Goal: Task Accomplishment & Management: Use online tool/utility

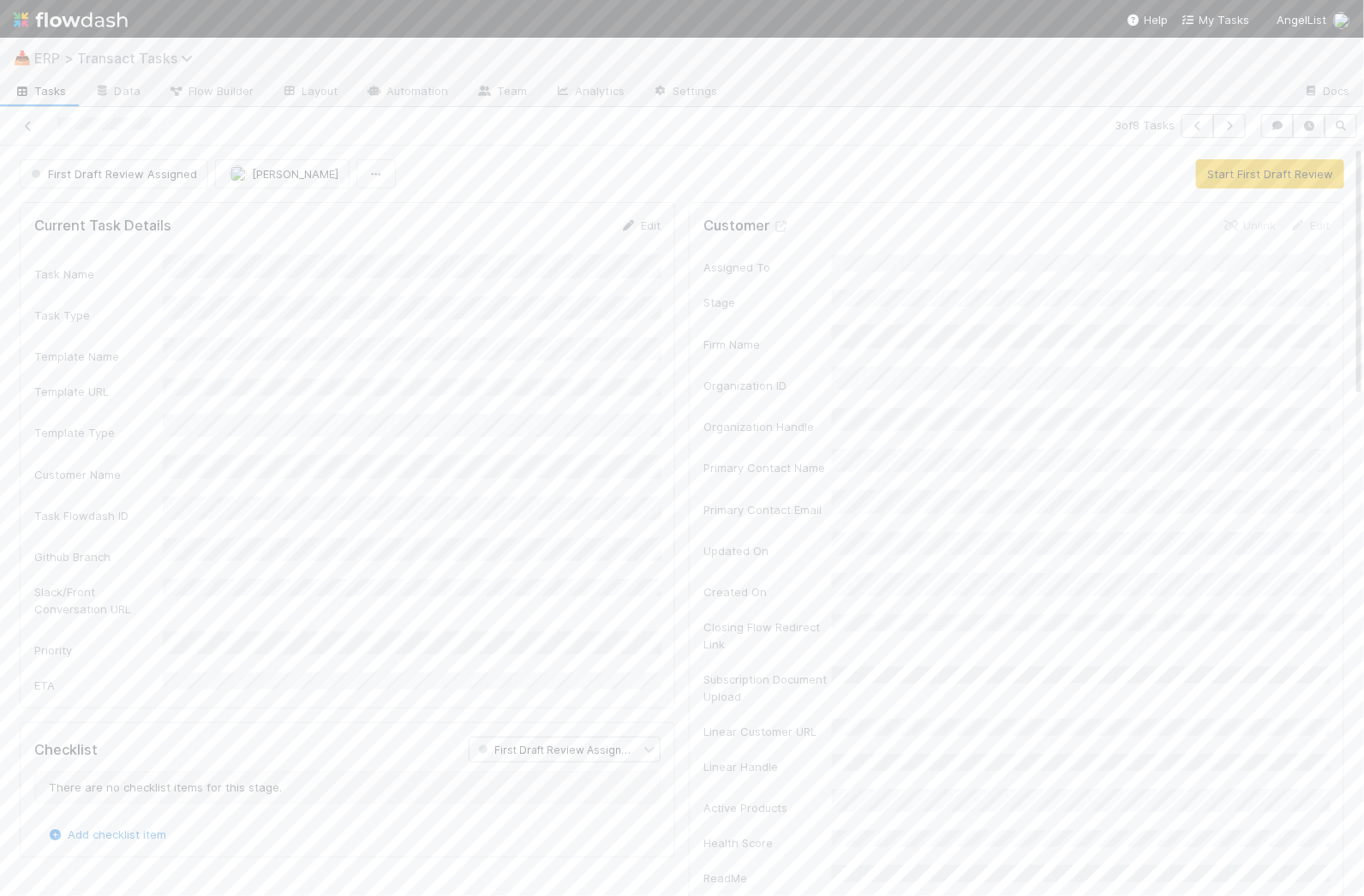
click at [93, 51] on span "ERP > Transact Tasks" at bounding box center [117, 58] width 167 height 17
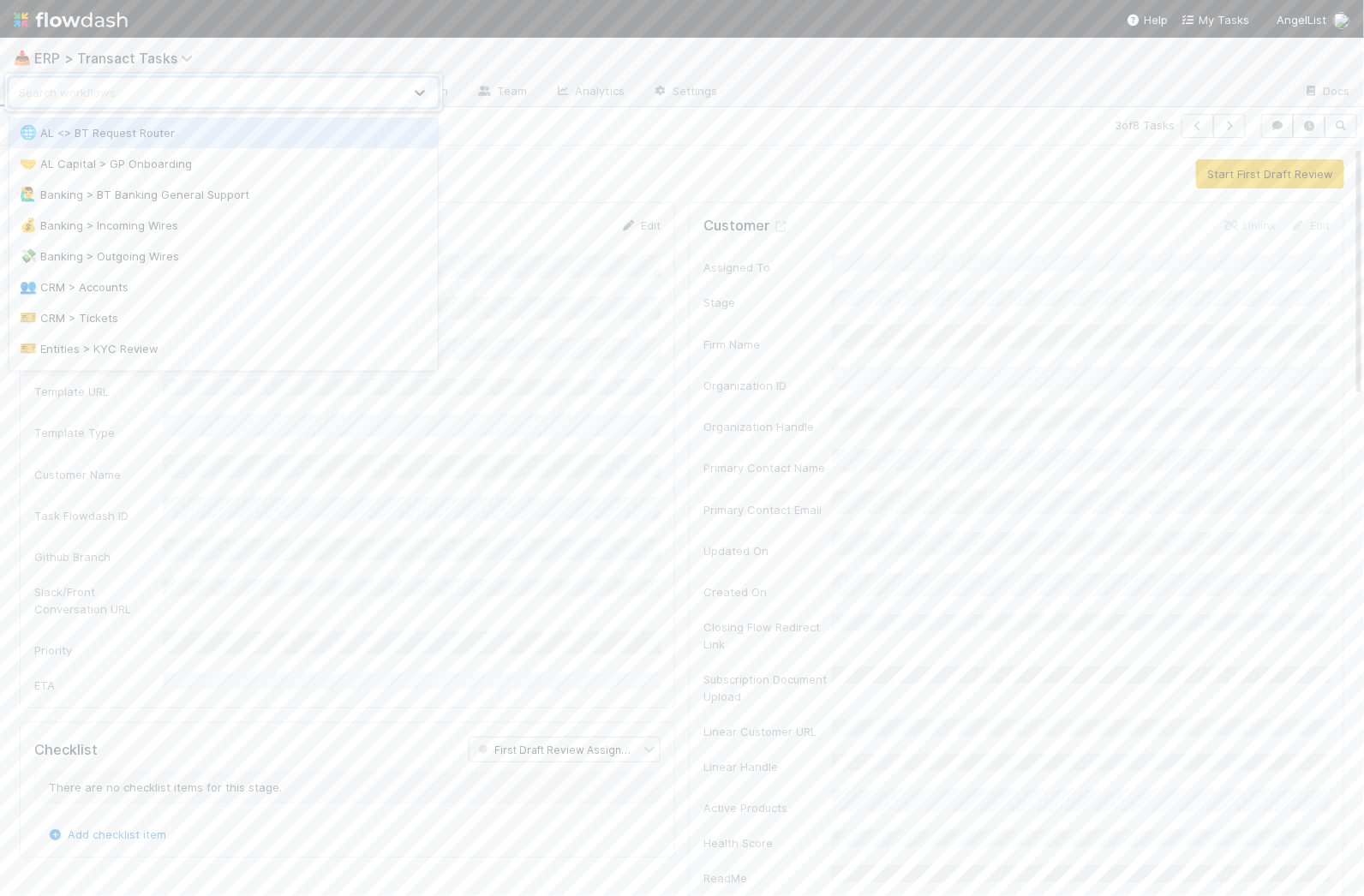
click at [683, 191] on div "option AL <> BT Request Router focused, 1 of 18. 18 results available. Use Up a…" at bounding box center [682, 448] width 1364 height 896
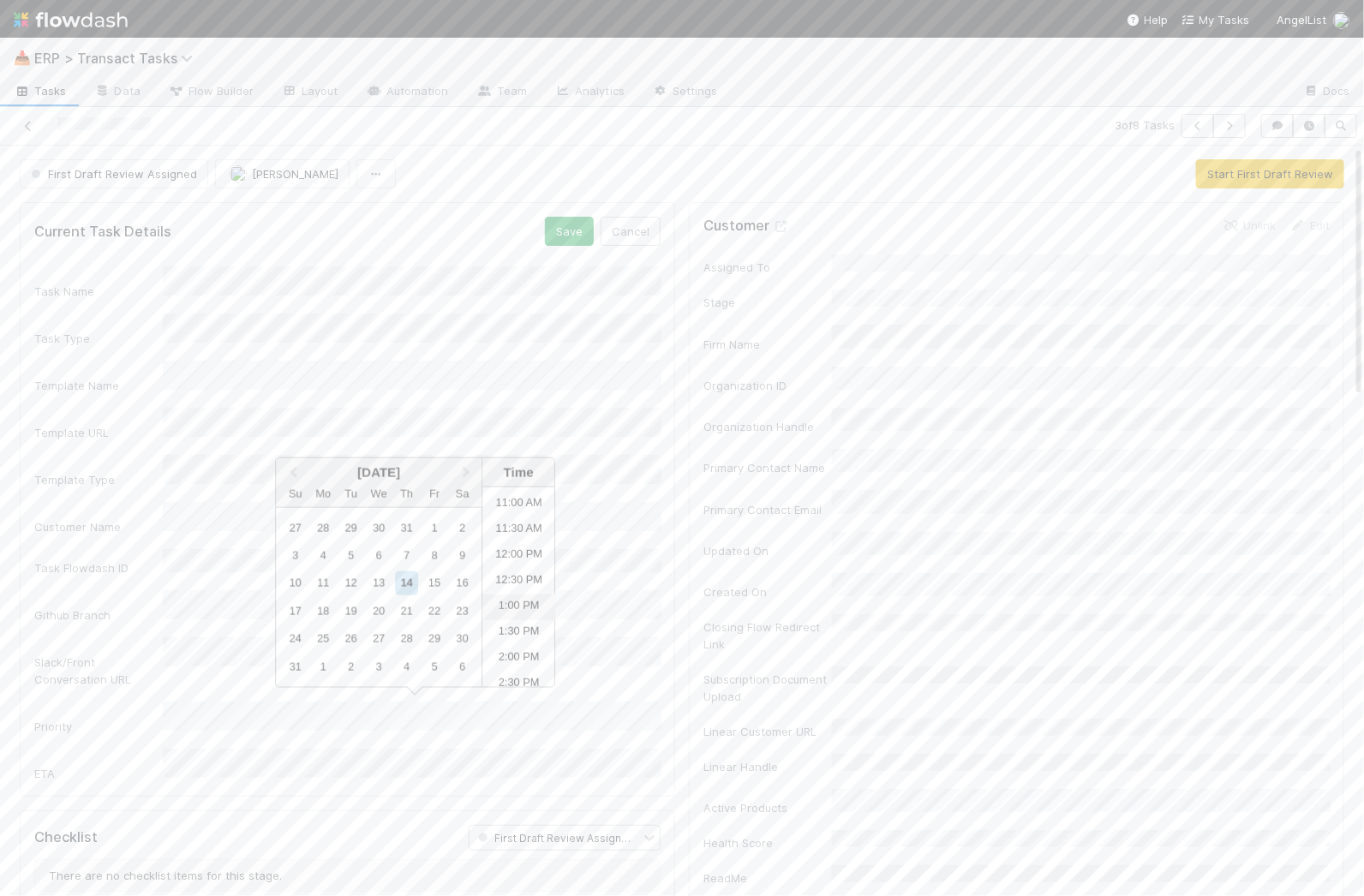
scroll to position [549, 0]
click at [527, 544] on li "11:30 AM" at bounding box center [519, 544] width 73 height 26
click at [582, 230] on button "Save" at bounding box center [569, 232] width 49 height 29
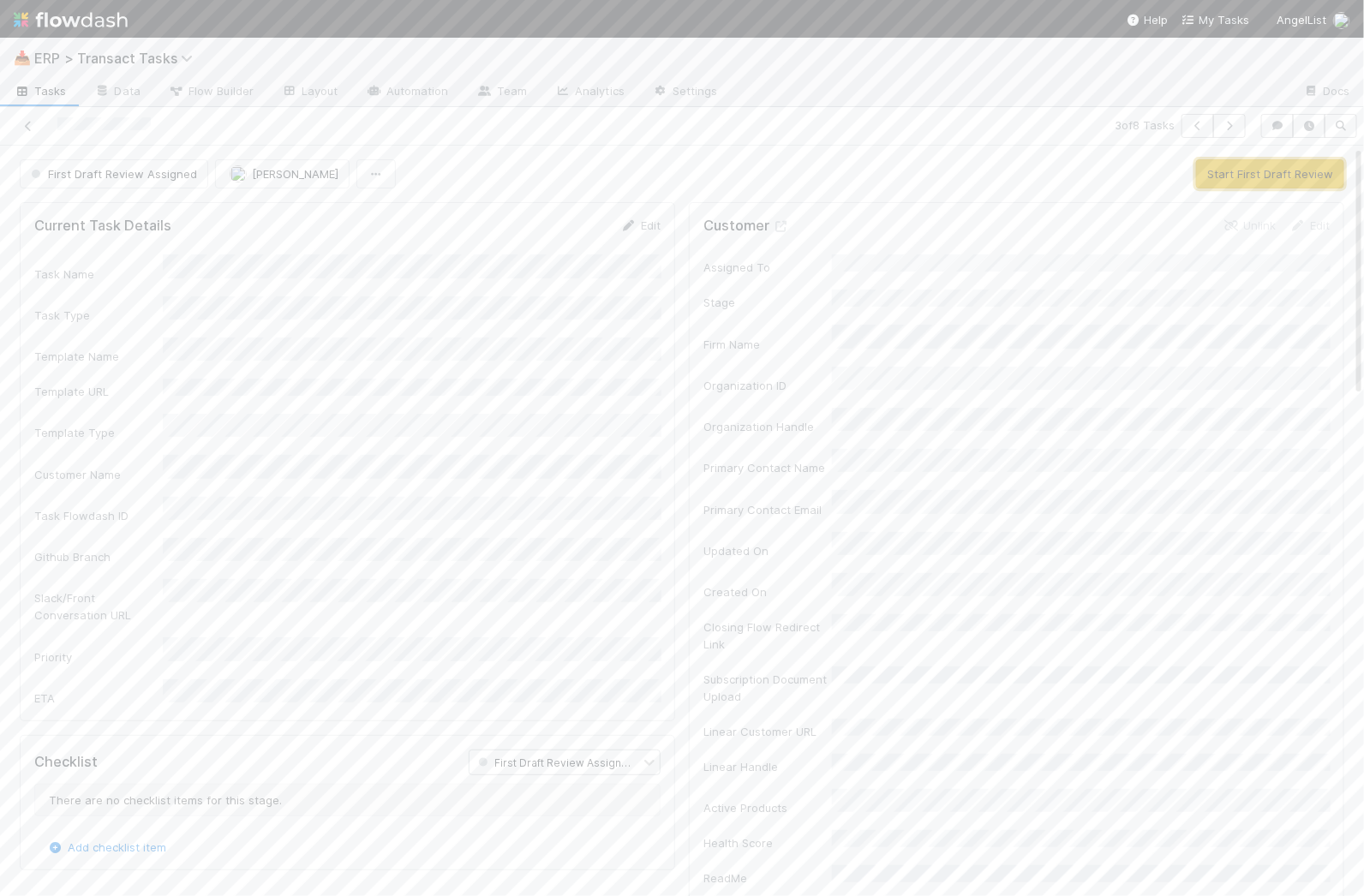
click at [1257, 165] on button "Start First Draft Review" at bounding box center [1270, 174] width 148 height 29
click at [614, 740] on h6 "skip all in section" at bounding box center [615, 747] width 91 height 14
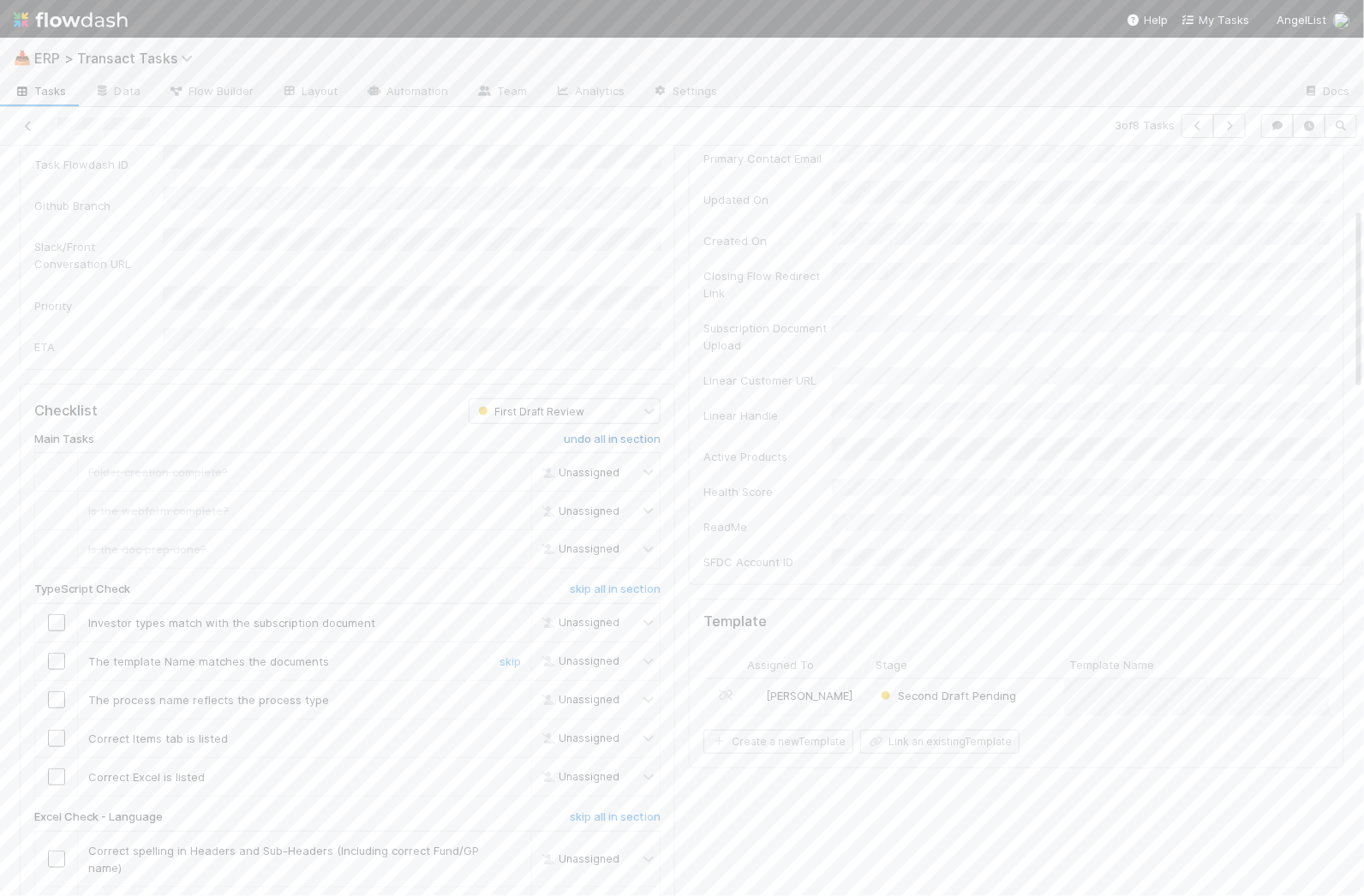
scroll to position [424, 0]
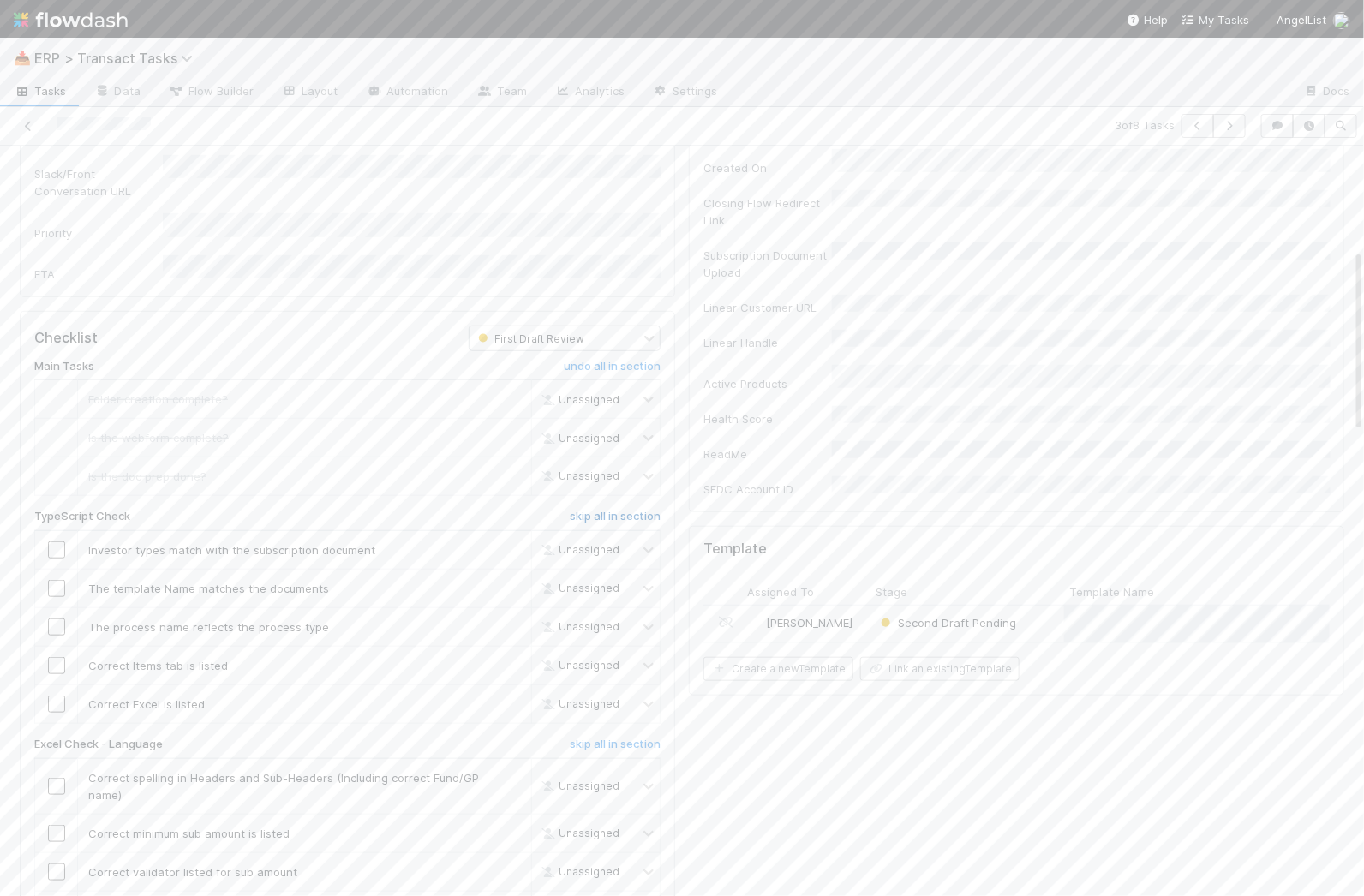
click at [640, 510] on h6 "skip all in section" at bounding box center [615, 517] width 91 height 14
click at [605, 737] on h6 "skip all in section" at bounding box center [615, 744] width 91 height 14
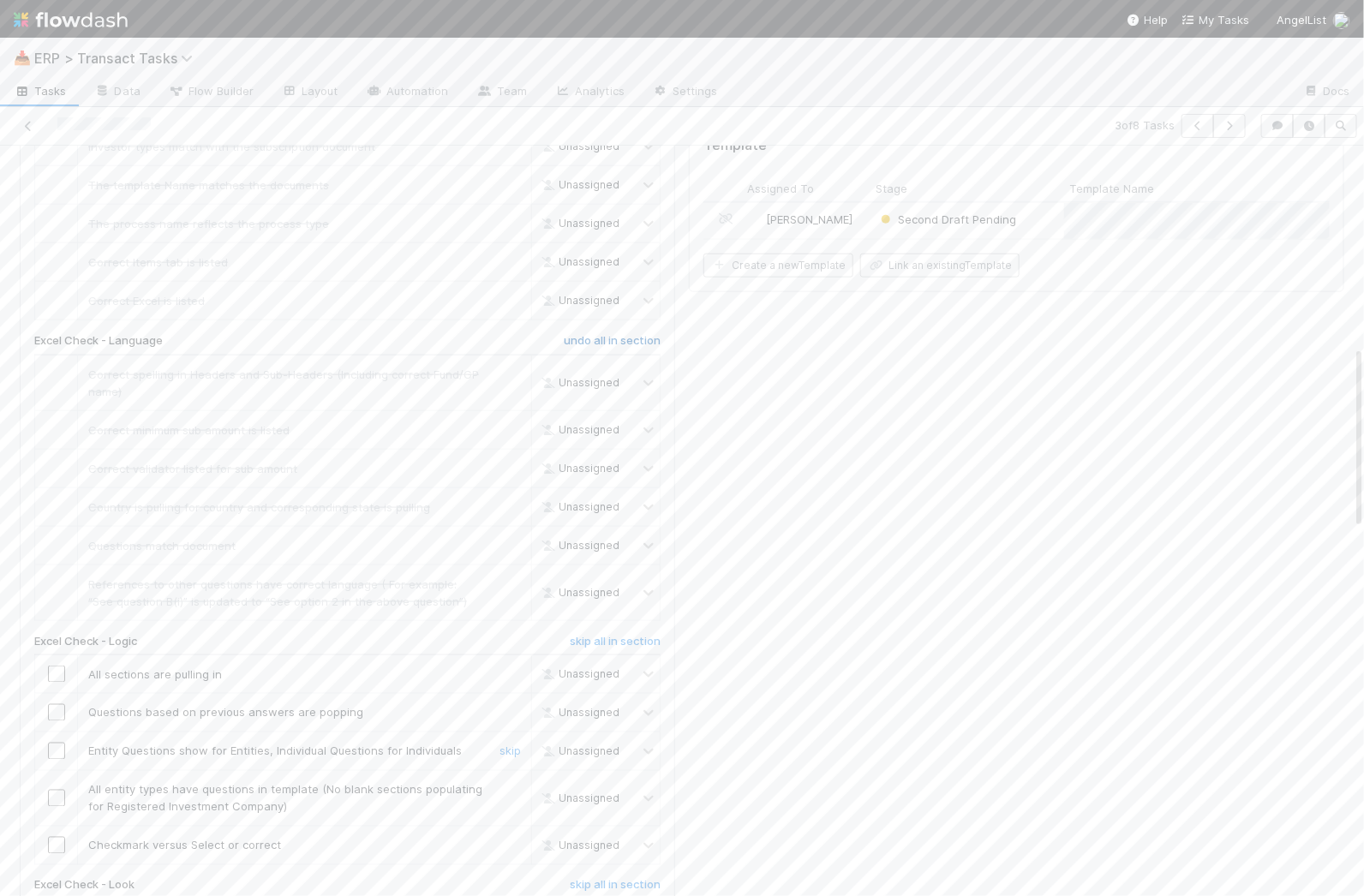
scroll to position [865, 0]
click at [612, 597] on h6 "skip all in section" at bounding box center [615, 604] width 91 height 14
click at [606, 841] on h6 "skip all in section" at bounding box center [615, 848] width 91 height 14
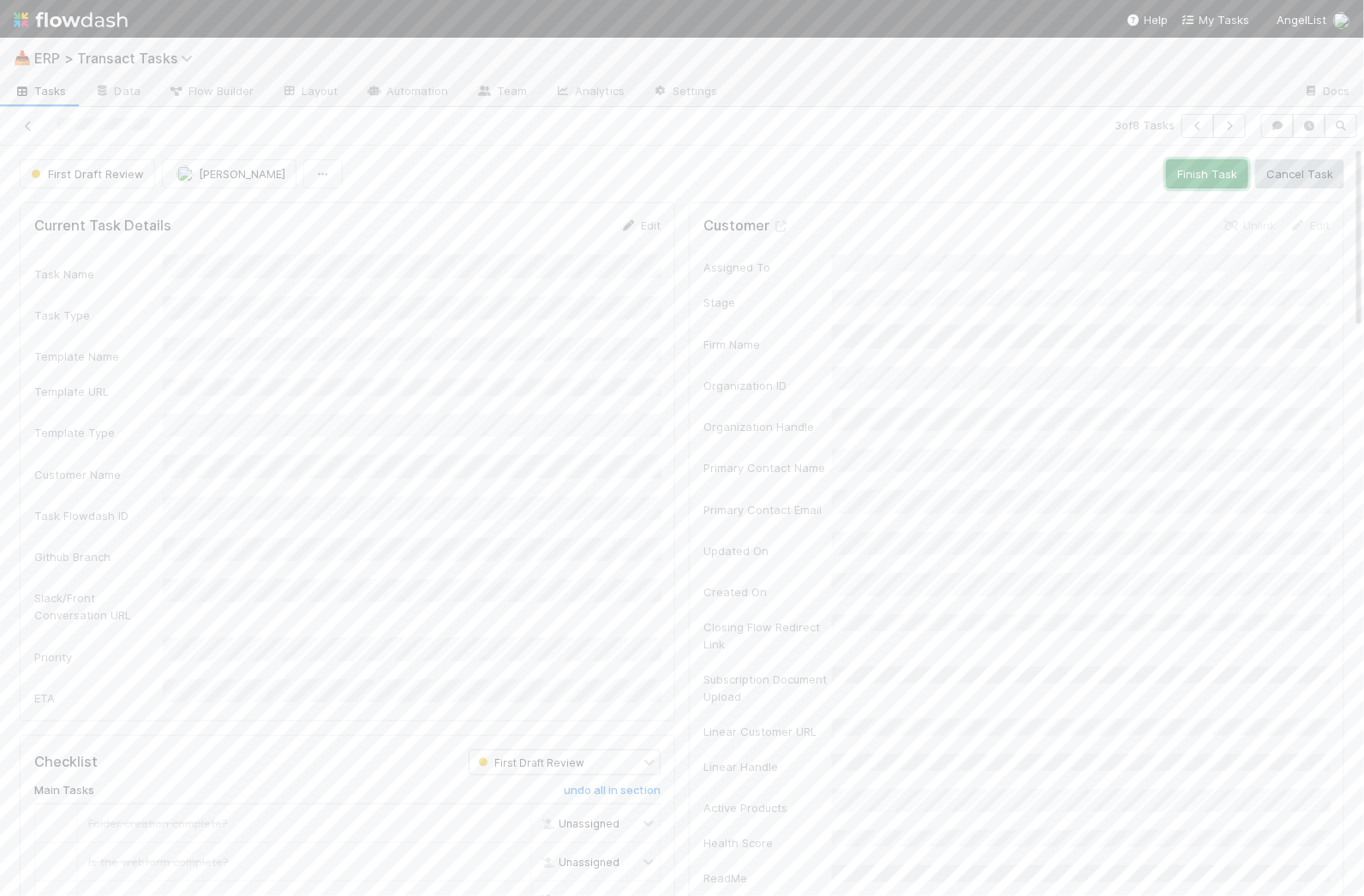
click at [1220, 162] on button "Finish Task" at bounding box center [1207, 174] width 82 height 29
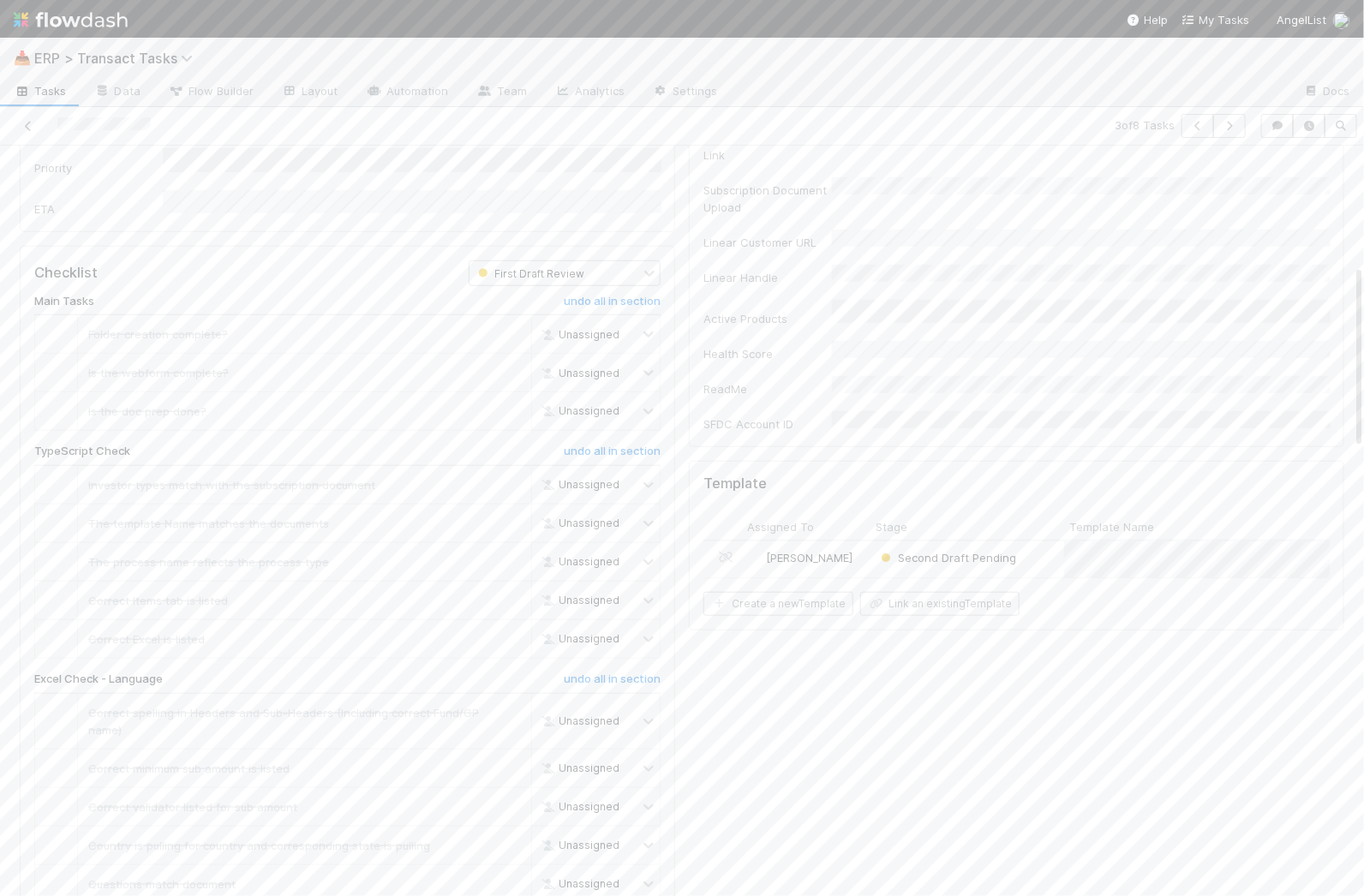
click at [862, 542] on div "[PERSON_NAME]" at bounding box center [806, 560] width 129 height 36
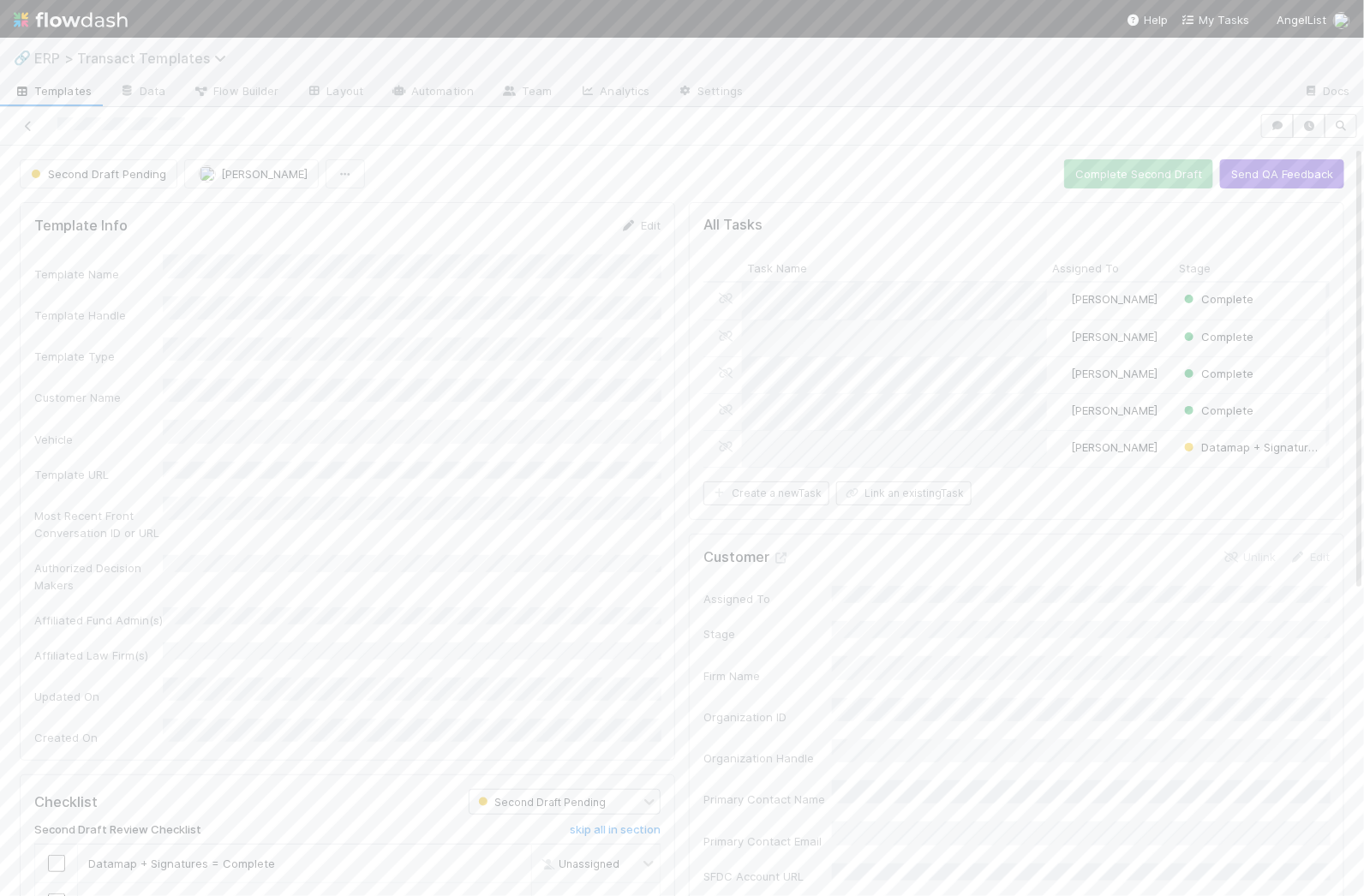
click at [74, 57] on span "ERP > Transact Templates" at bounding box center [135, 58] width 201 height 17
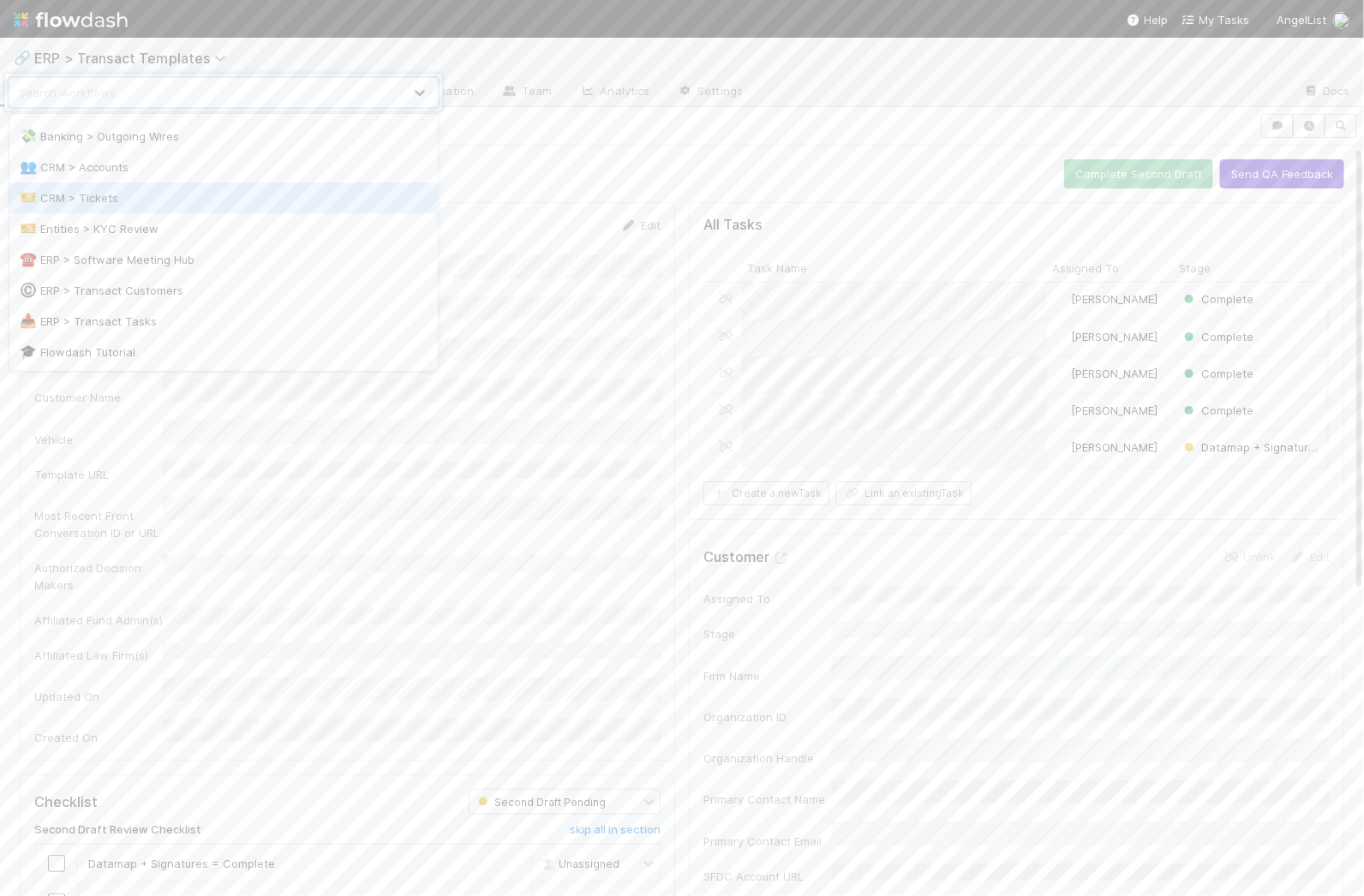
scroll to position [122, 0]
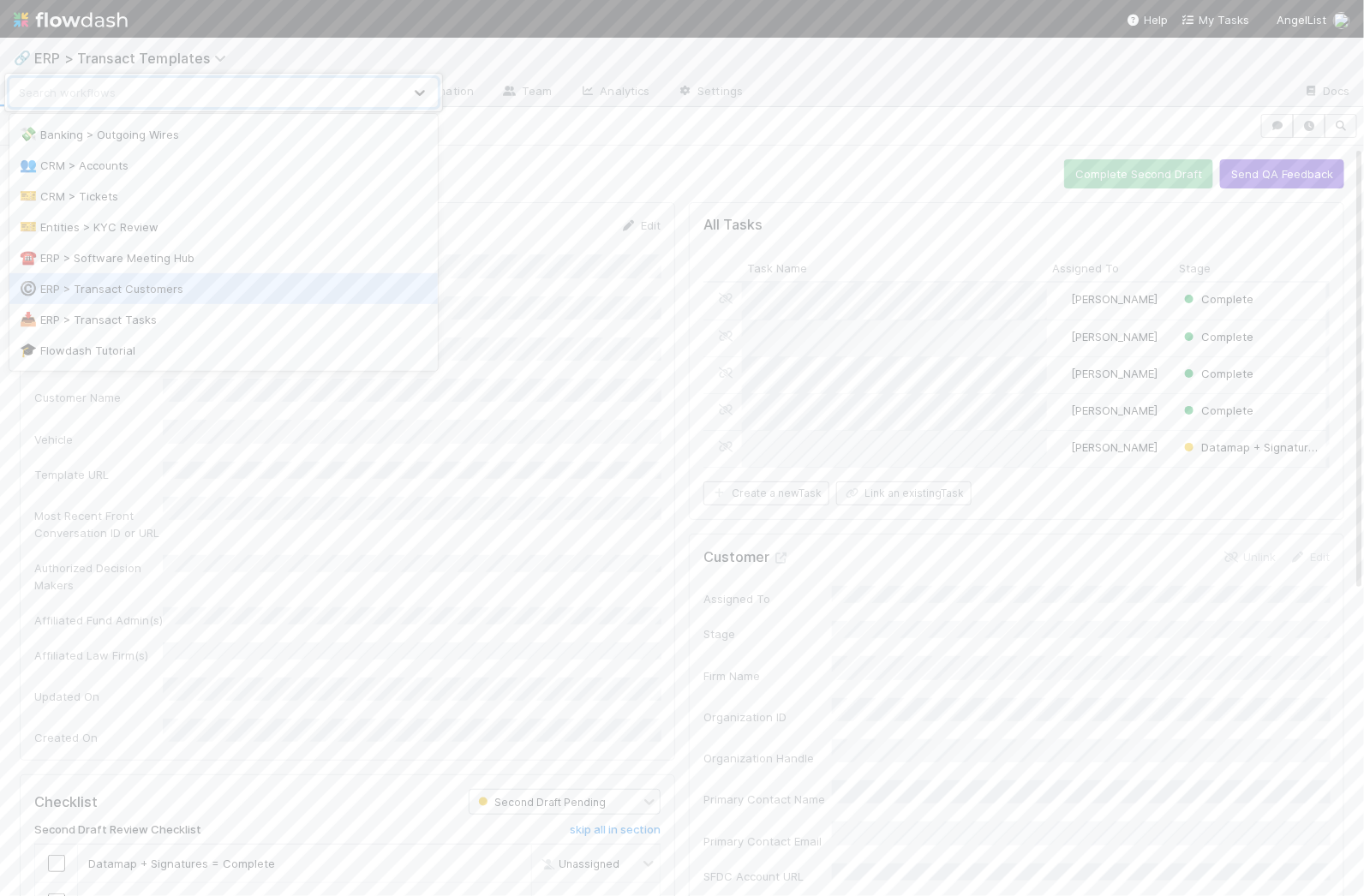
click at [102, 291] on div "©️ ERP > Transact Customers" at bounding box center [224, 289] width 408 height 17
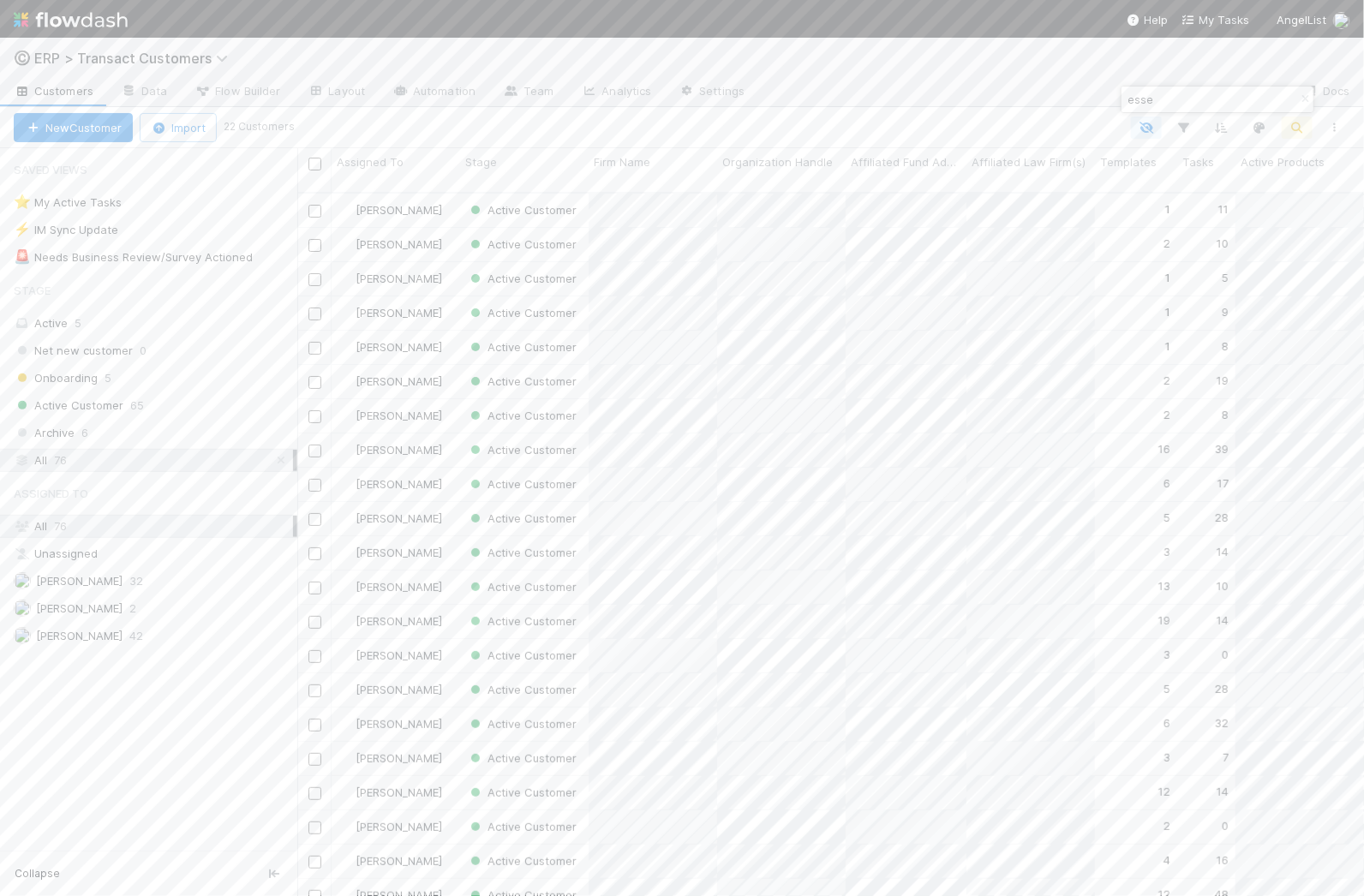
scroll to position [718, 1067]
click at [1197, 98] on input "esse" at bounding box center [1210, 99] width 171 height 21
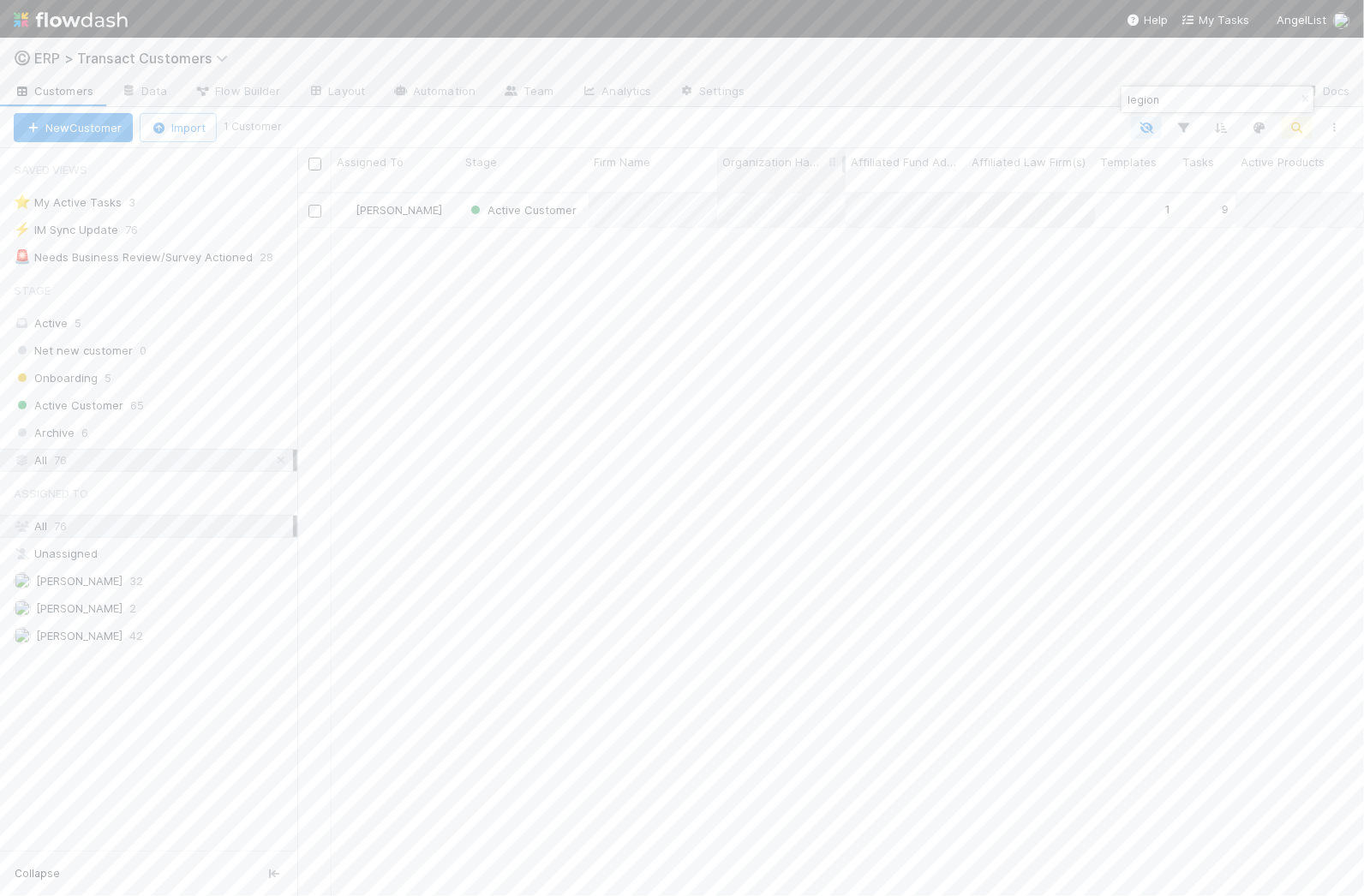
type input "legion"
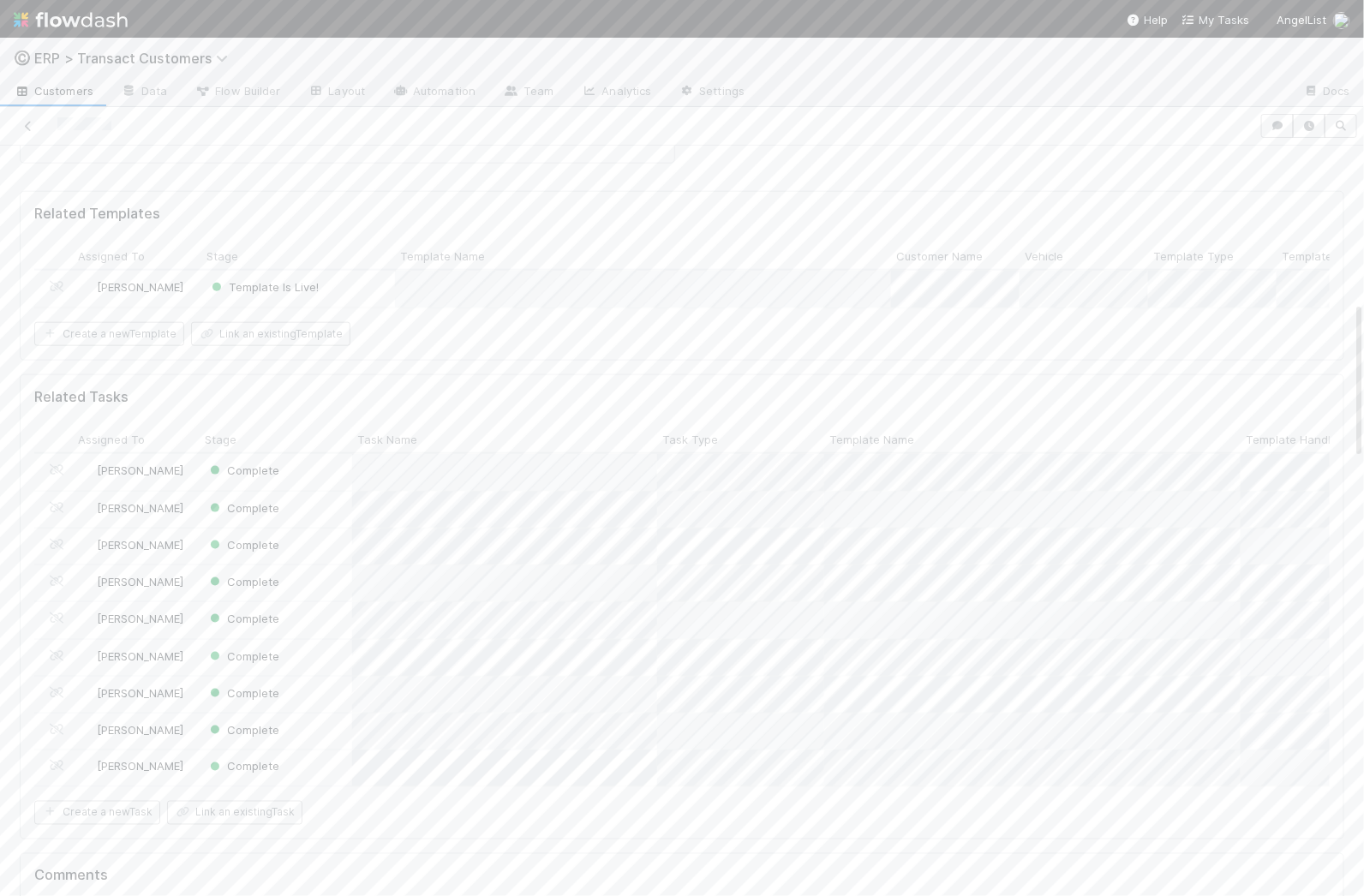
scroll to position [754, 0]
click at [365, 268] on div "Template Is Live!" at bounding box center [298, 286] width 194 height 36
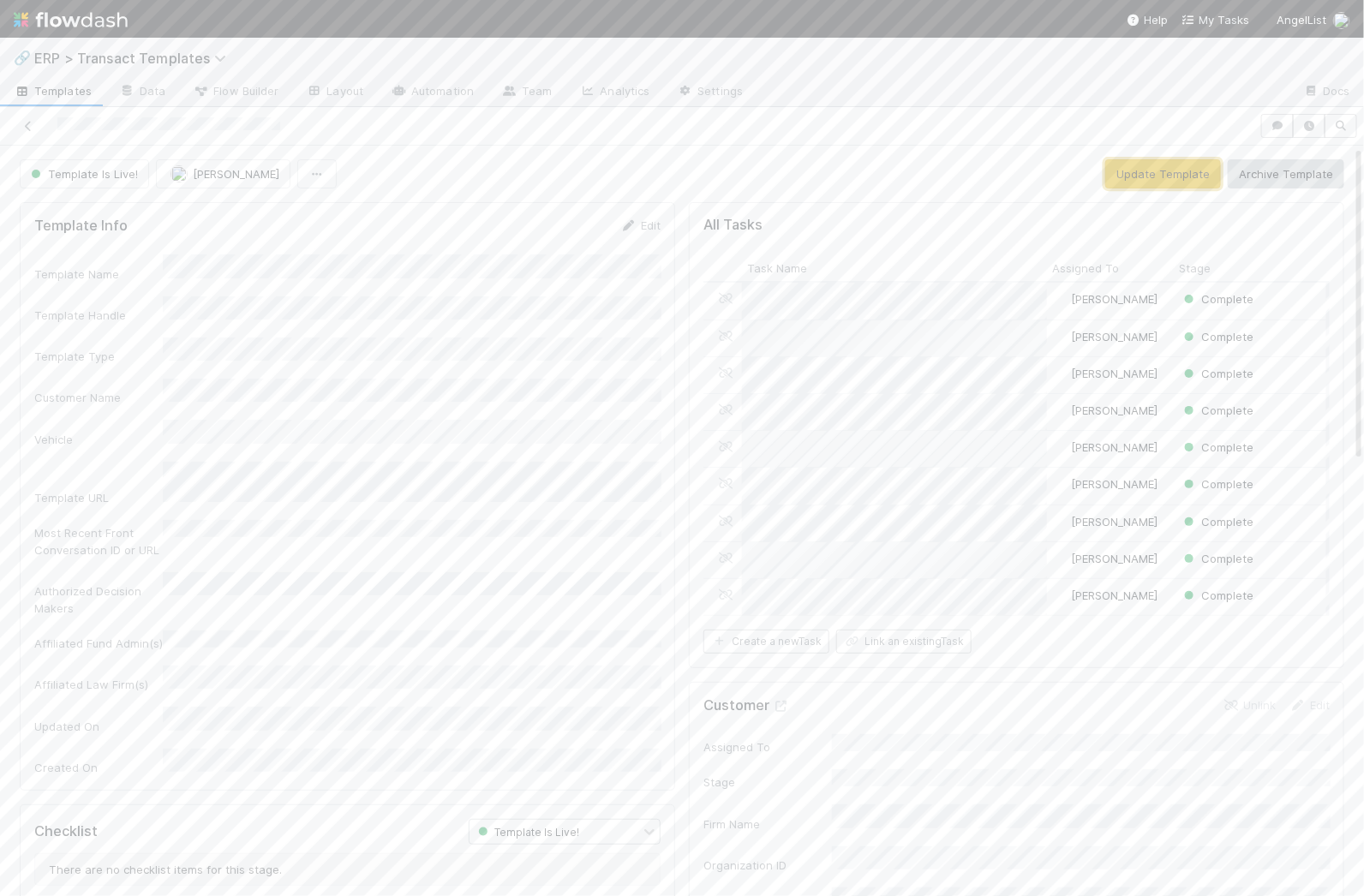
click at [1160, 181] on button "Update Template" at bounding box center [1163, 174] width 116 height 29
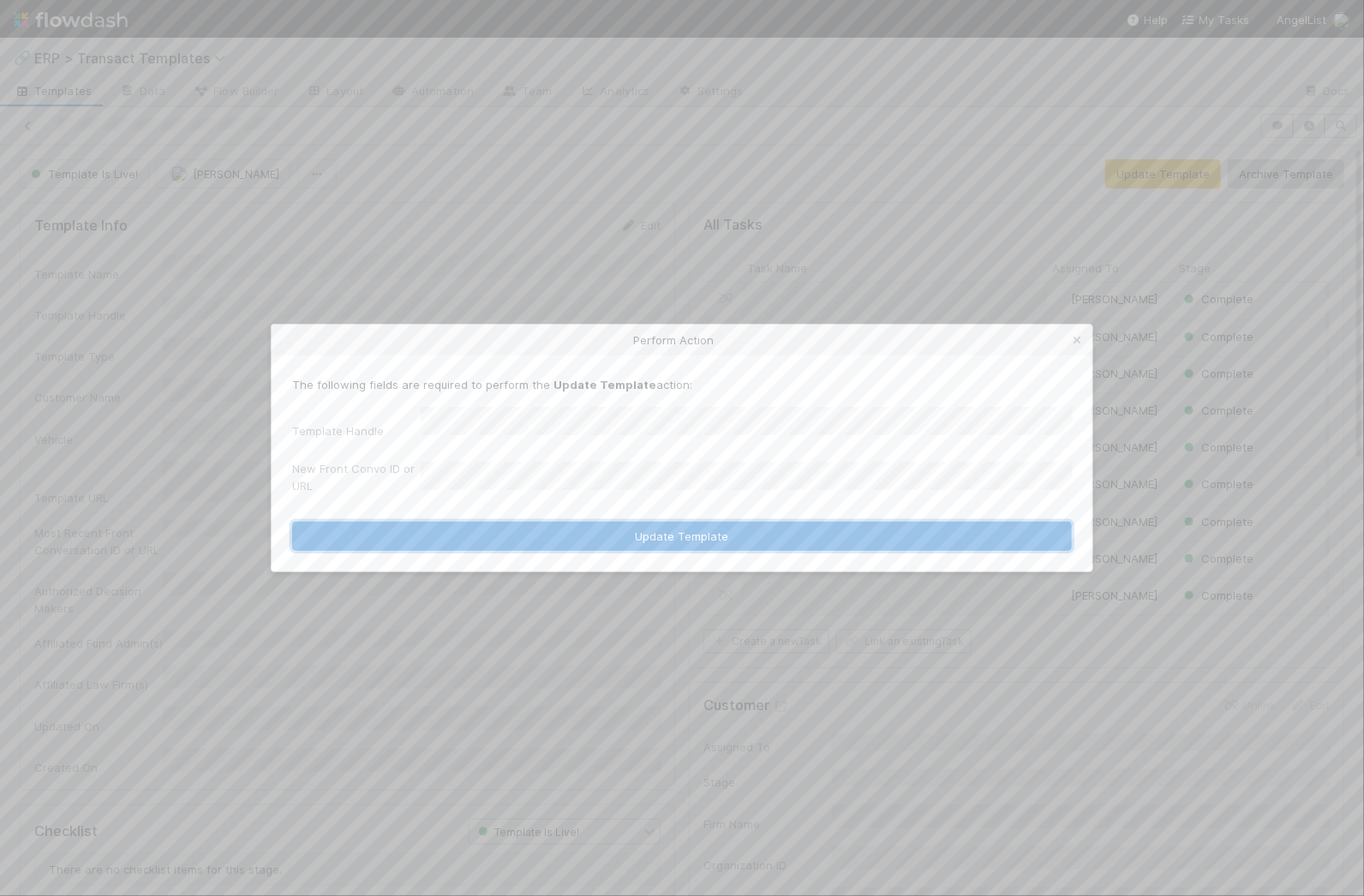
click at [636, 536] on button "Update Template" at bounding box center [682, 537] width 779 height 29
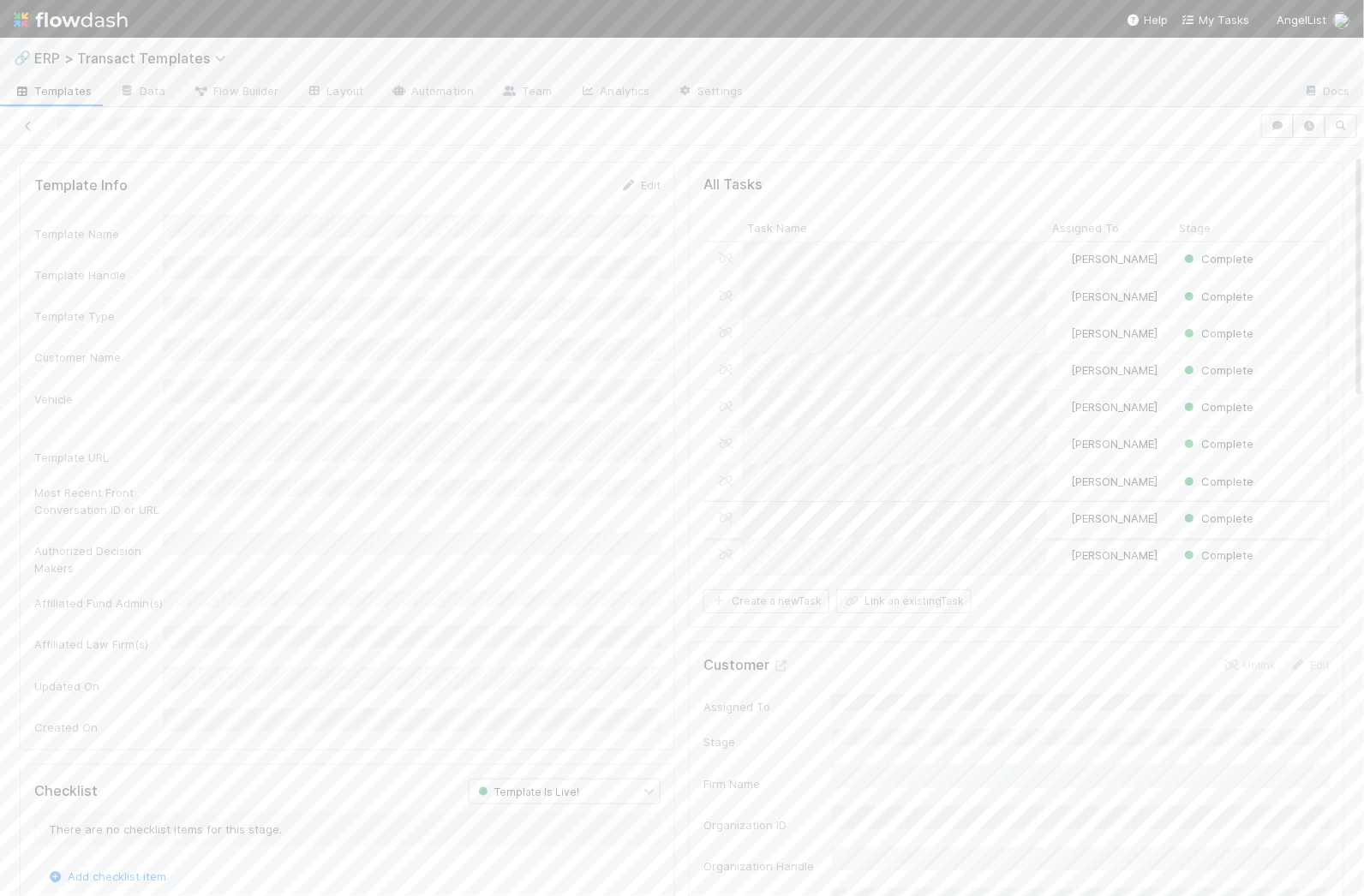
scroll to position [53, 0]
click at [1064, 580] on span "Assign" at bounding box center [1080, 579] width 62 height 22
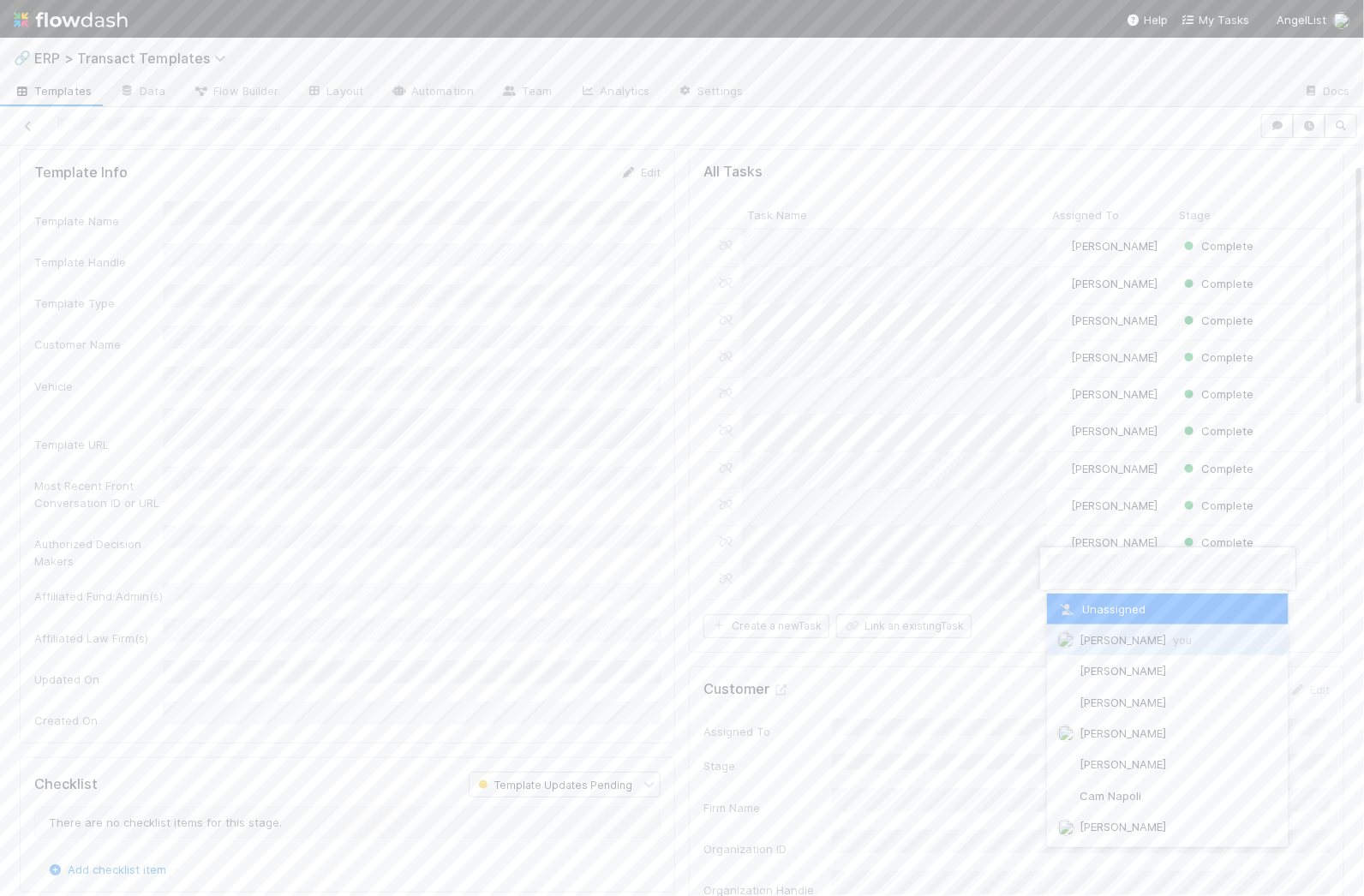
click at [1073, 634] on span at bounding box center [1066, 640] width 17 height 14
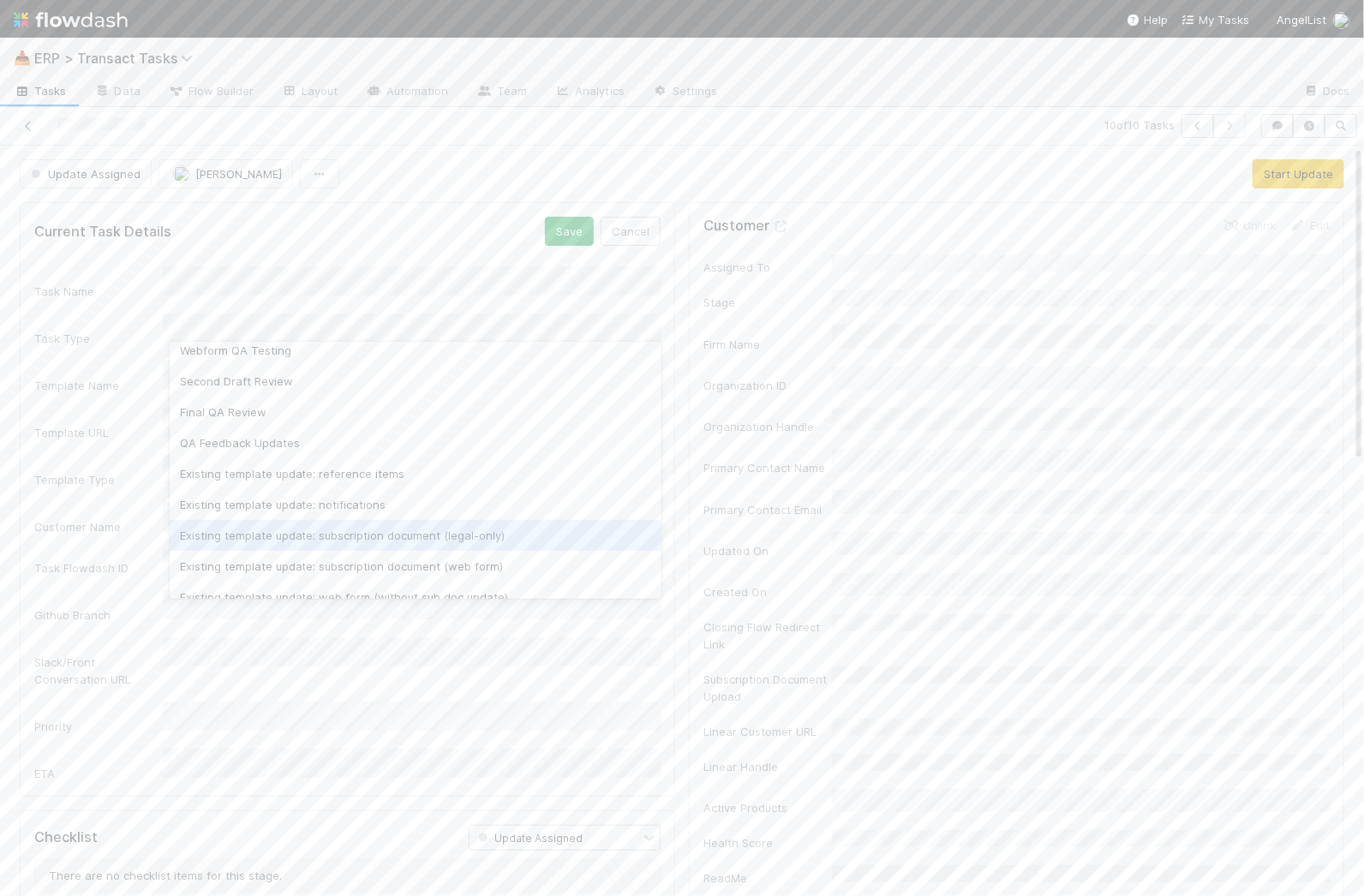
scroll to position [212, 0]
click at [315, 544] on div "Existing template update: web form (without sub doc update)" at bounding box center [416, 550] width 492 height 31
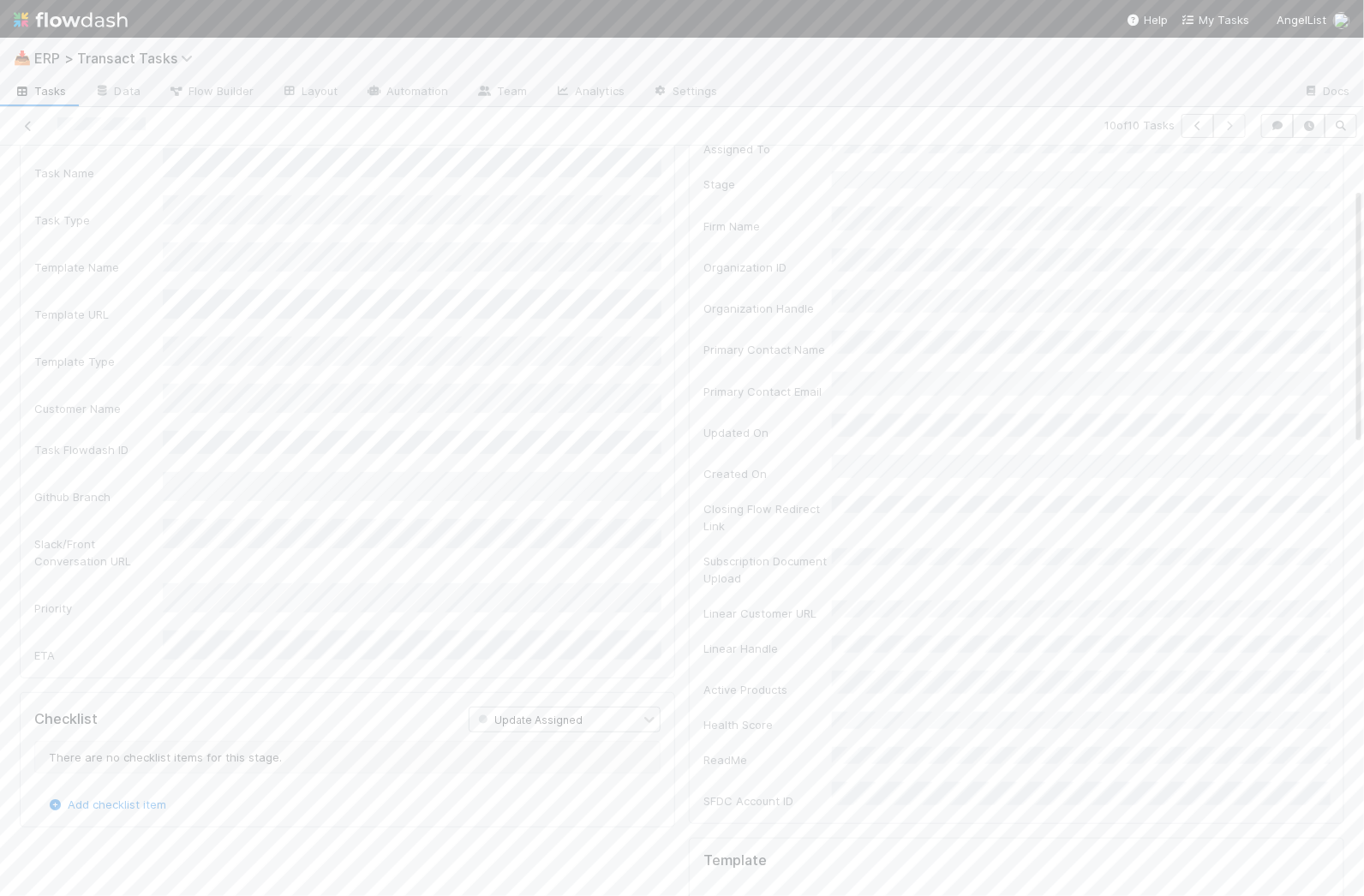
scroll to position [123, 0]
click at [243, 629] on div "2" at bounding box center [416, 616] width 492 height 31
click at [504, 760] on li "2:30 PM" at bounding box center [519, 767] width 73 height 26
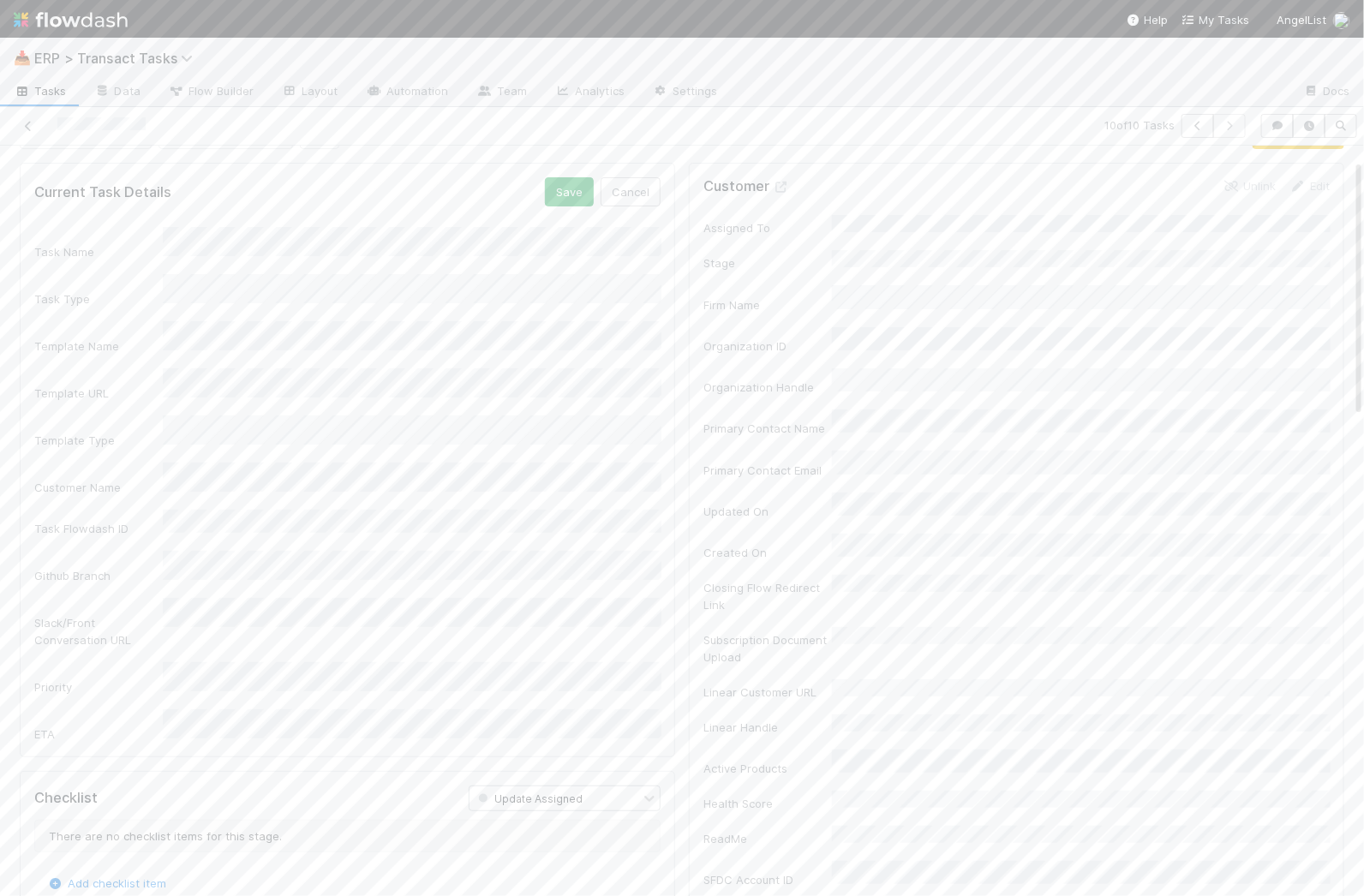
click at [578, 208] on form "Current Task Details Save Cancel Task Name Task Type Template Name Template URL…" at bounding box center [347, 460] width 626 height 564
click at [578, 188] on button "Save" at bounding box center [569, 192] width 49 height 29
click at [1280, 169] on button "Start Update" at bounding box center [1298, 174] width 92 height 29
click at [1221, 169] on button "Finish Task" at bounding box center [1207, 174] width 82 height 29
